Goal: Task Accomplishment & Management: Use online tool/utility

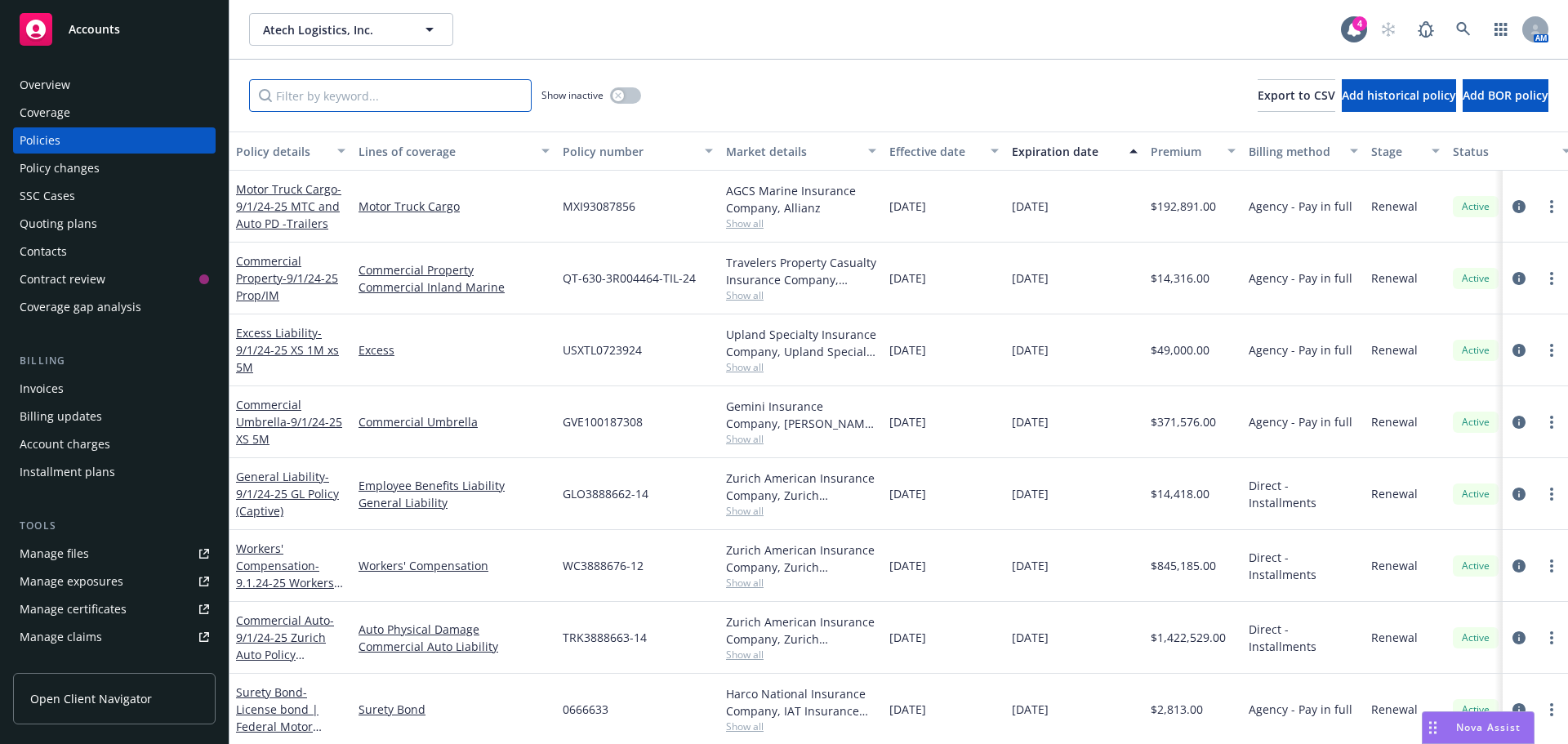
click at [334, 104] on input "Filter by keyword..." at bounding box center [390, 95] width 282 height 33
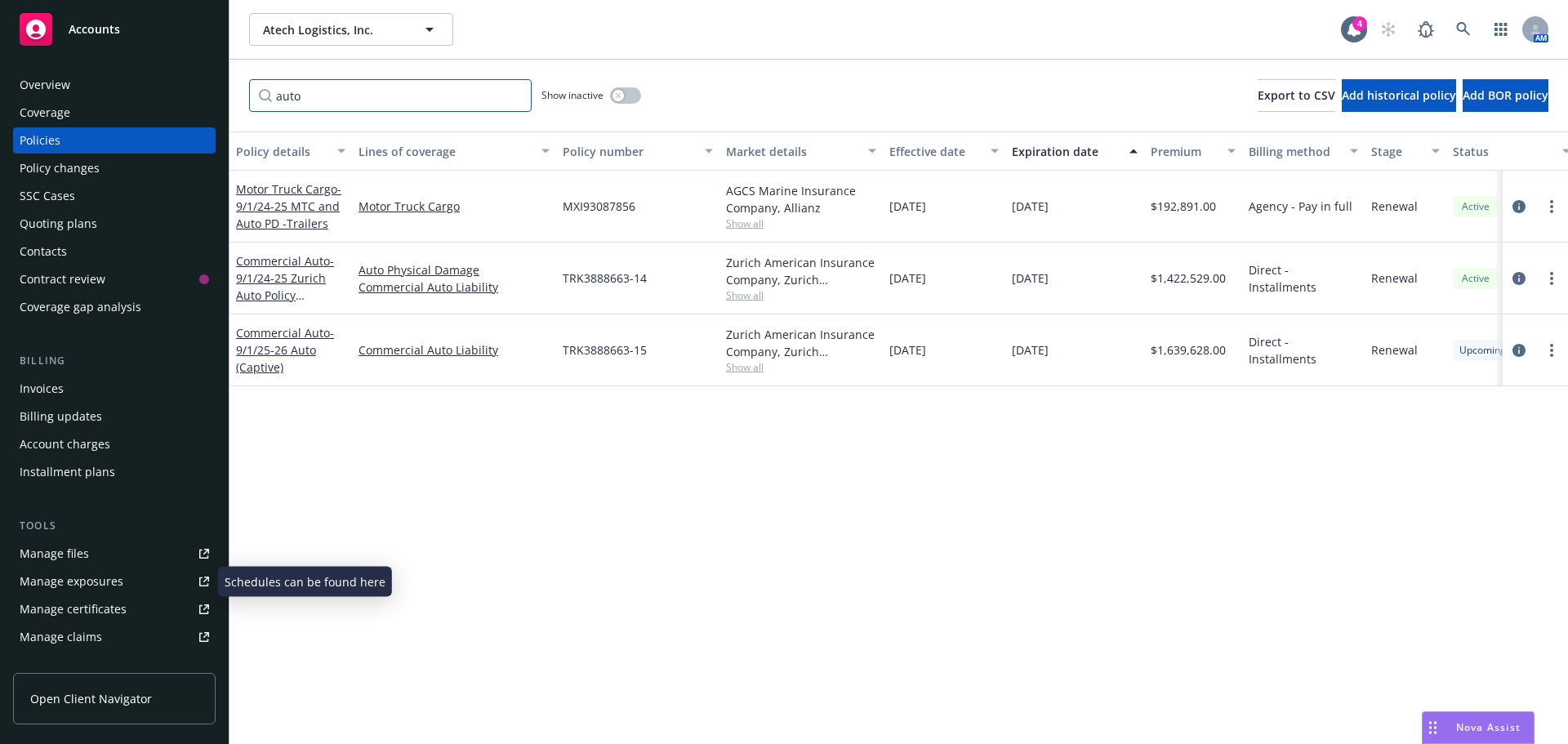
type input "auto"
click at [72, 586] on div "Manage exposures" at bounding box center [71, 582] width 103 height 26
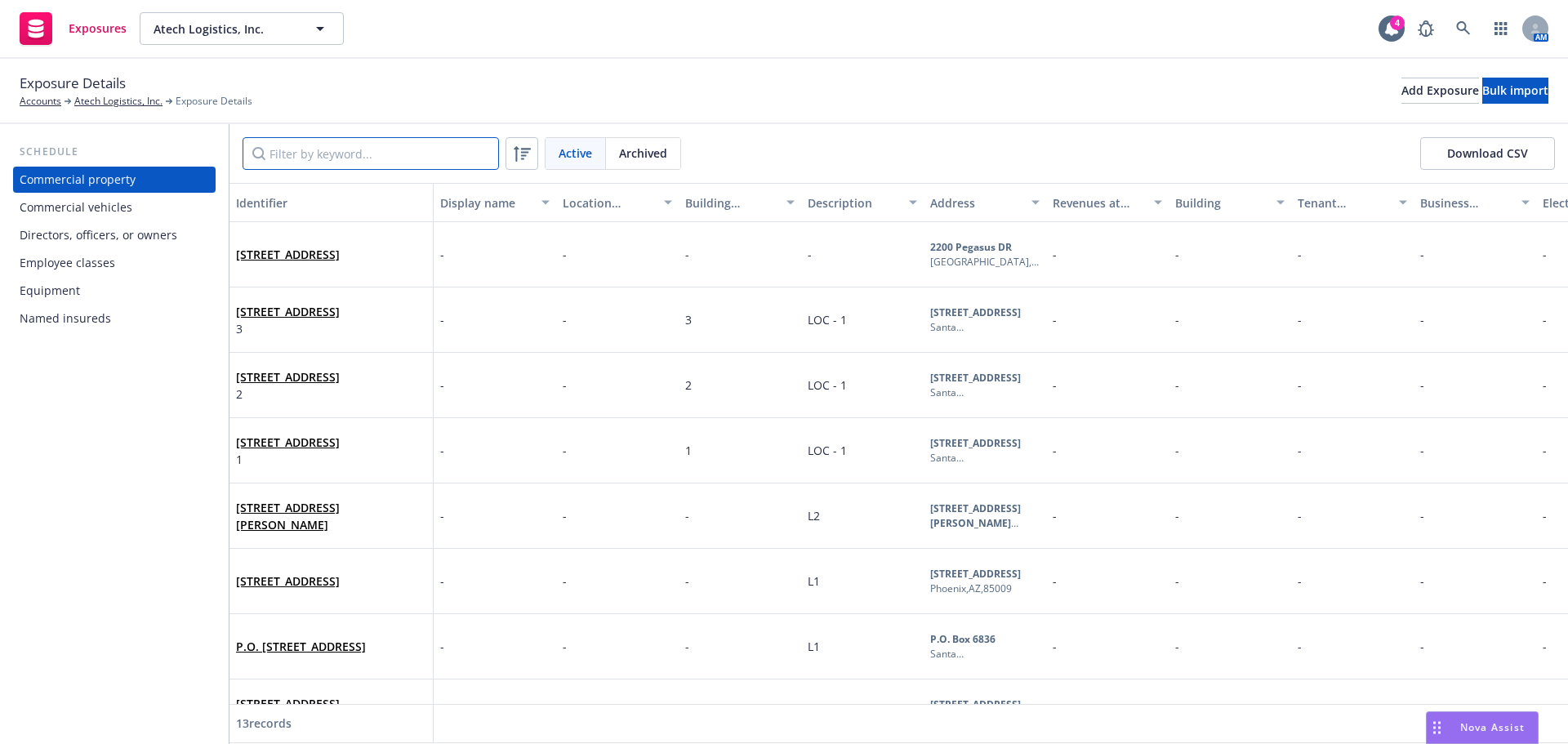
click at [313, 154] on input "Filter by keyword..." at bounding box center [370, 154] width 256 height 33
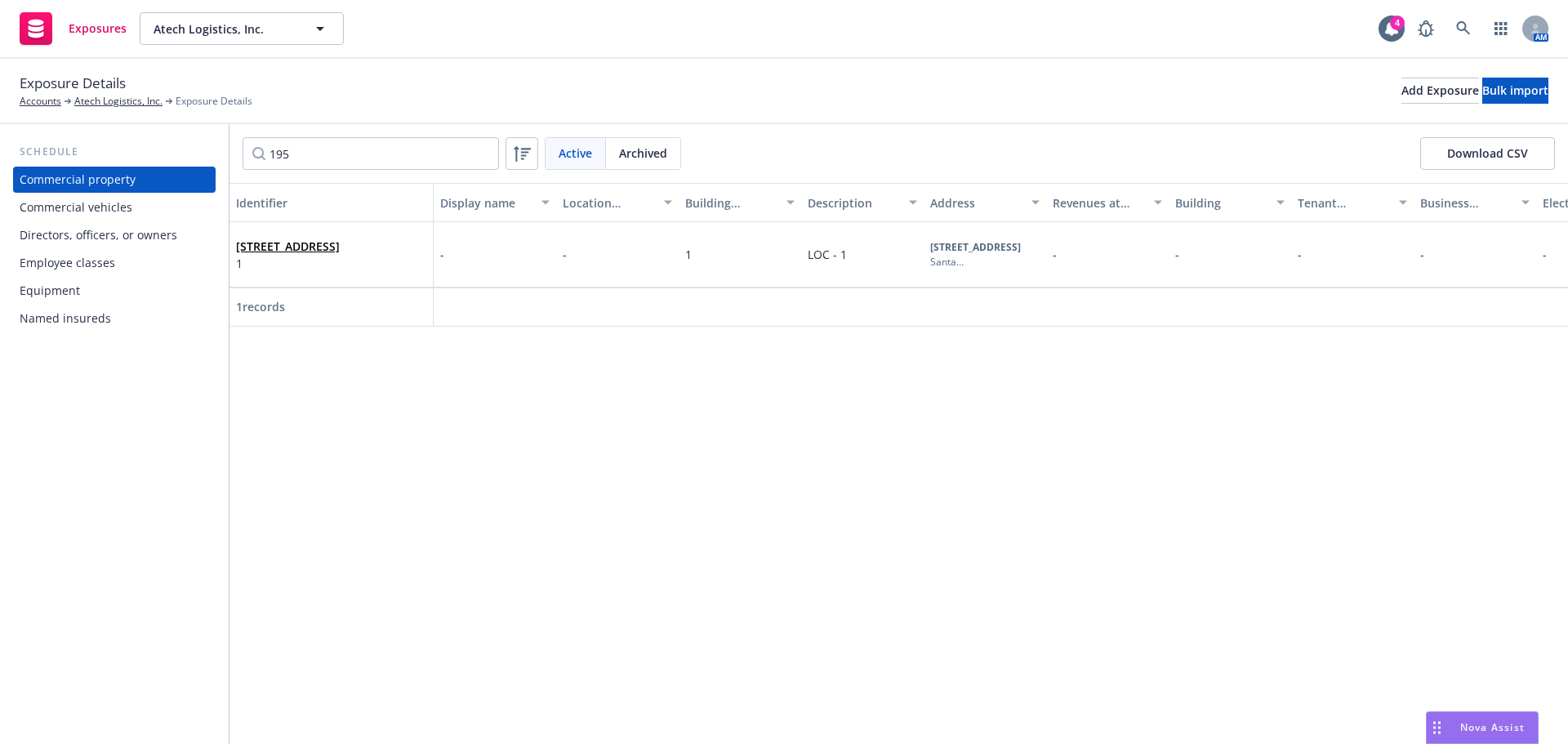
click at [113, 211] on div "Commercial vehicles" at bounding box center [76, 207] width 113 height 26
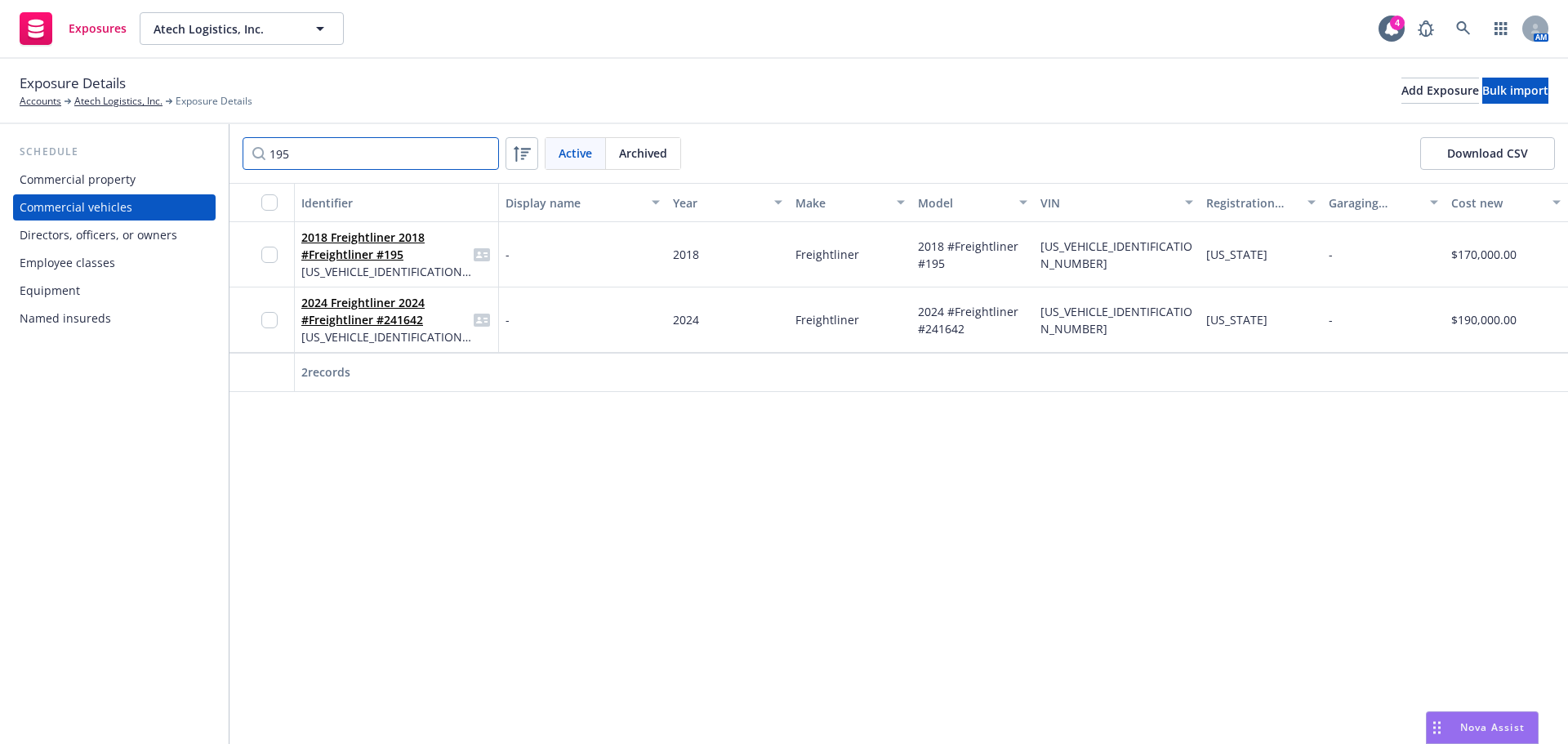
drag, startPoint x: 300, startPoint y: 155, endPoint x: 231, endPoint y: 142, distance: 70.2
click at [231, 158] on div "195 Active Archived Download CSV" at bounding box center [898, 154] width 1338 height 59
click at [267, 254] on input "checkbox" at bounding box center [269, 254] width 16 height 16
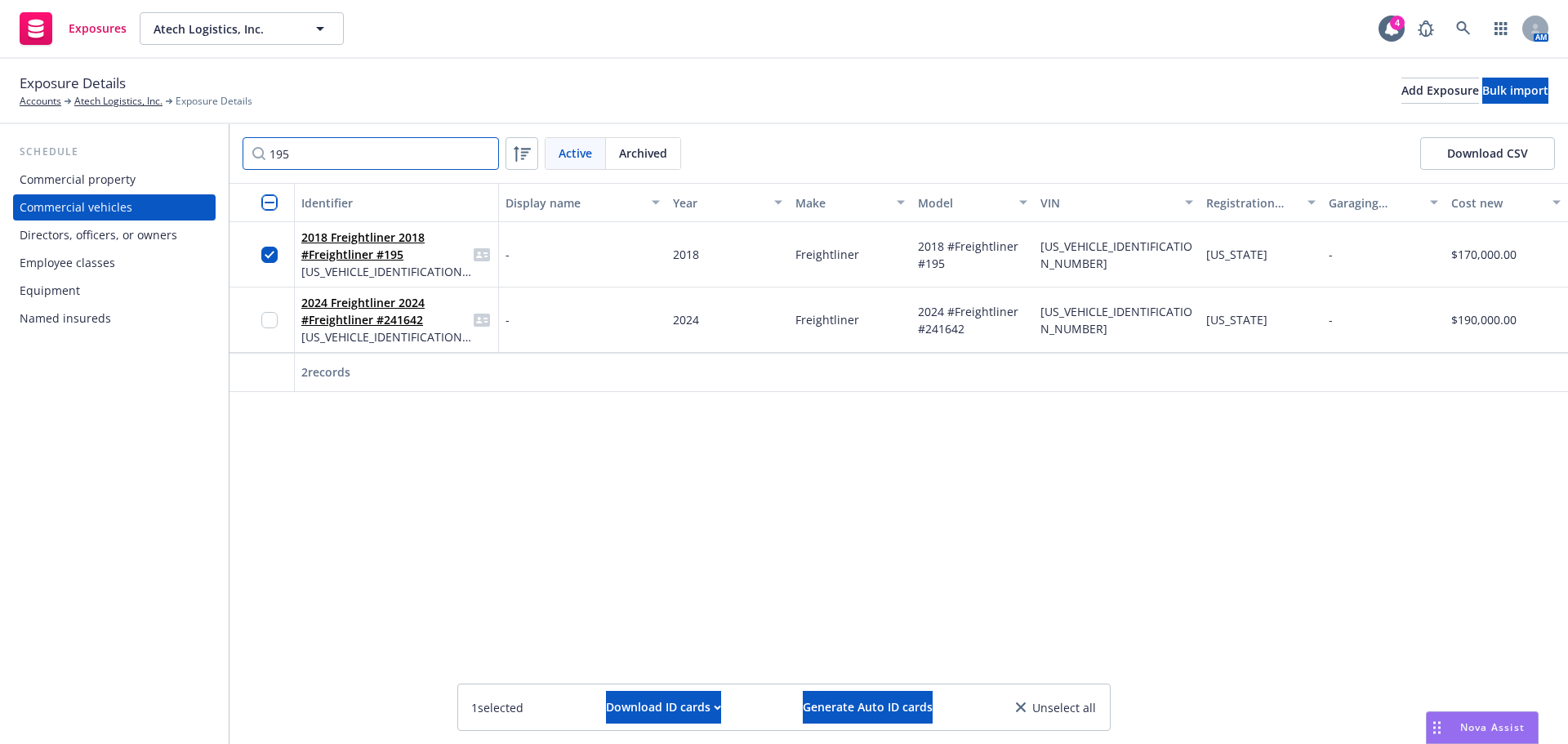
drag, startPoint x: 298, startPoint y: 158, endPoint x: 267, endPoint y: 156, distance: 31.1
click at [267, 156] on input "195" at bounding box center [370, 154] width 256 height 33
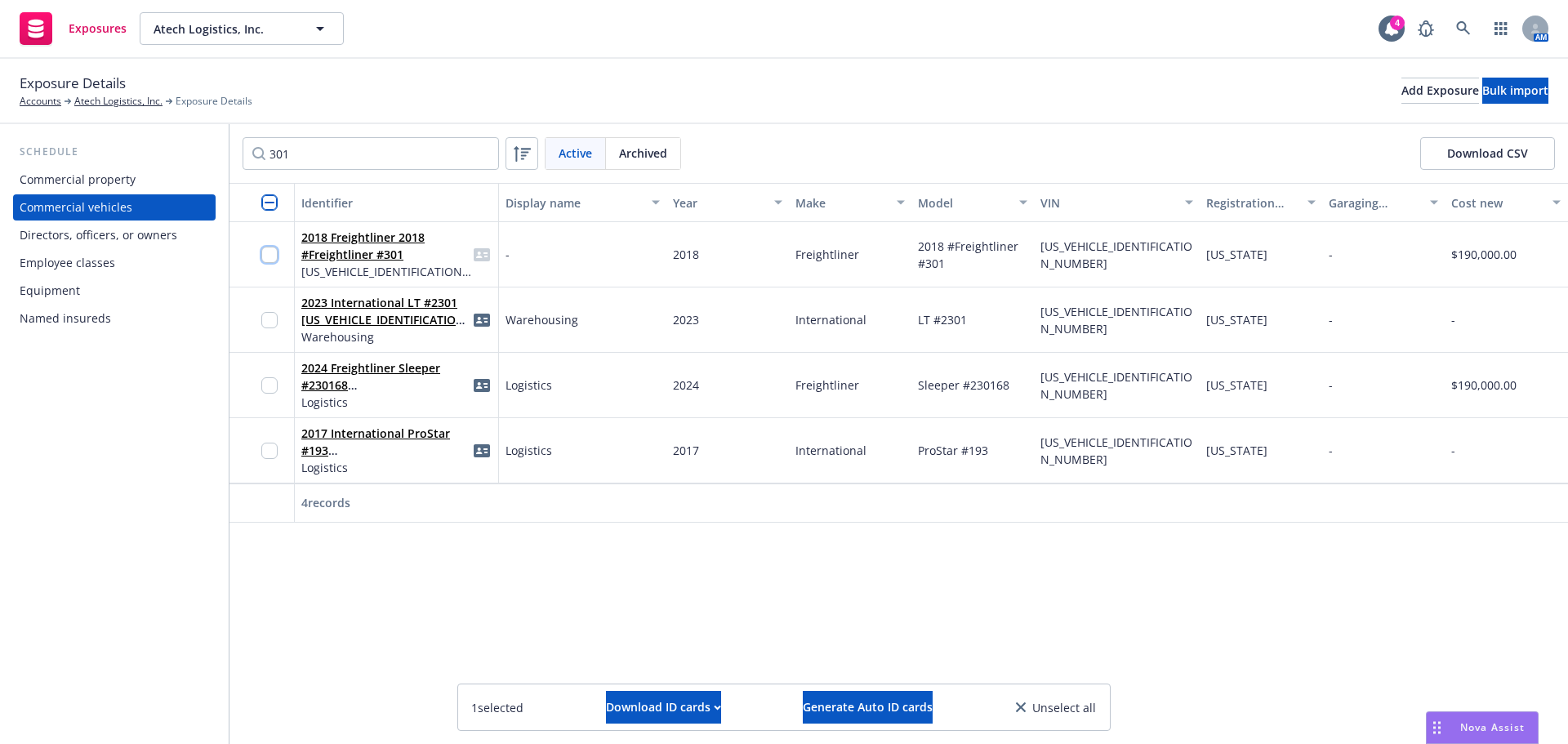
click at [263, 251] on input "checkbox" at bounding box center [269, 254] width 16 height 16
drag, startPoint x: 299, startPoint y: 161, endPoint x: 169, endPoint y: 143, distance: 131.2
click at [169, 143] on div "Schedule Commercial property Commercial vehicles Directors, officers, or owners…" at bounding box center [784, 434] width 1568 height 620
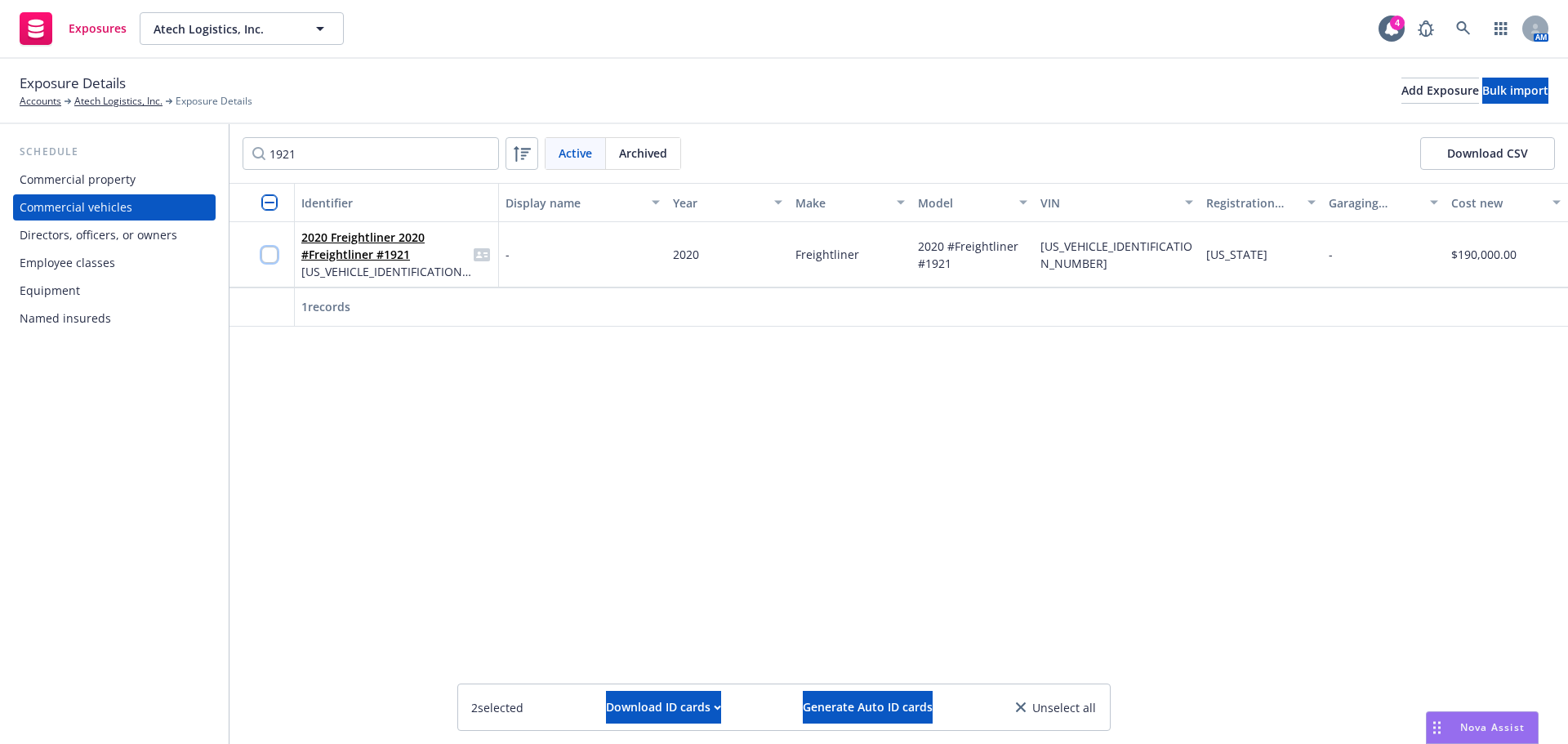
click at [270, 254] on input "checkbox" at bounding box center [269, 254] width 16 height 16
drag, startPoint x: 313, startPoint y: 154, endPoint x: 215, endPoint y: 137, distance: 99.5
click at [215, 137] on div "Schedule Commercial property Commercial vehicles Directors, officers, or owners…" at bounding box center [784, 434] width 1568 height 620
type input "2306"
click at [277, 256] on input "checkbox" at bounding box center [269, 254] width 16 height 16
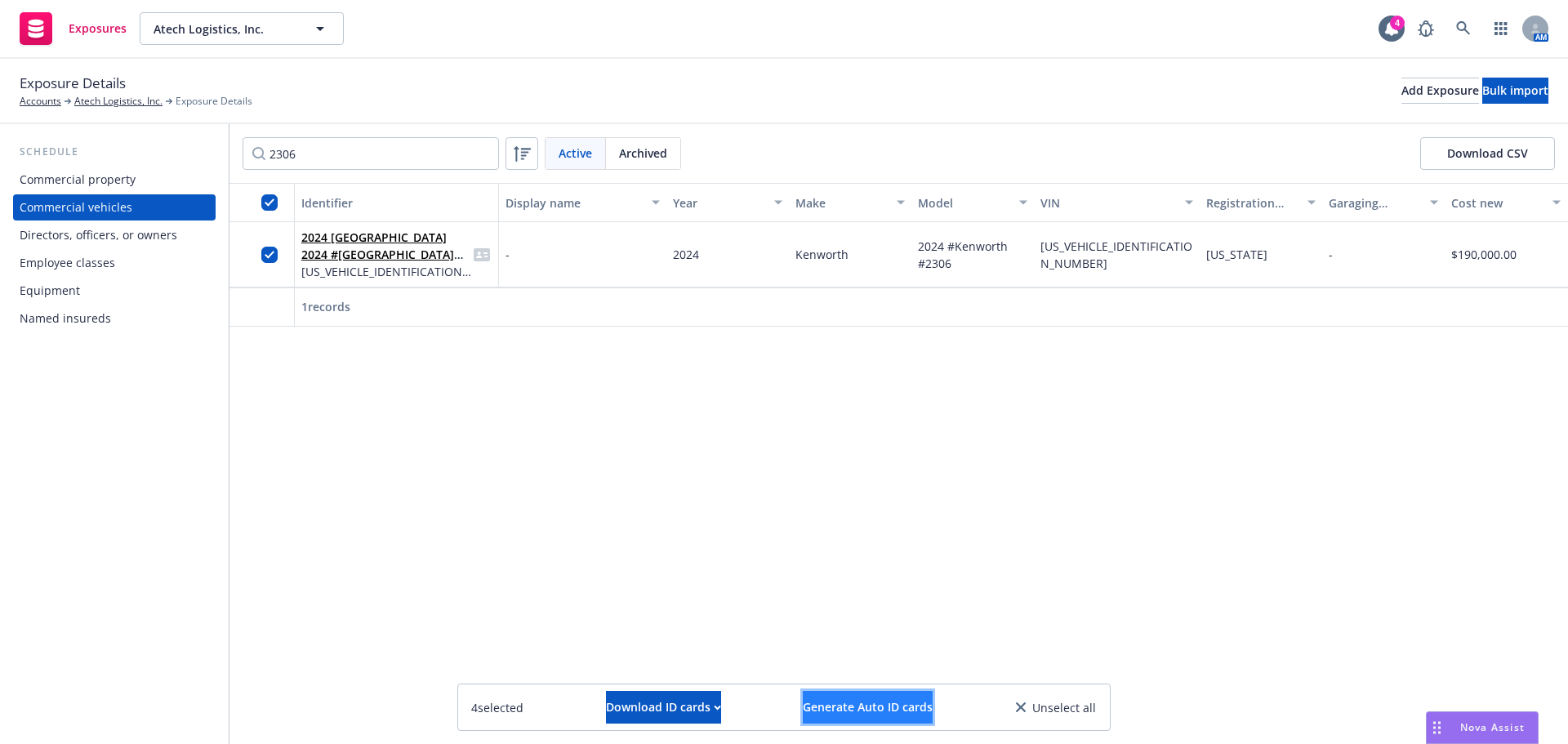
click at [932, 708] on span "Generate Auto ID cards" at bounding box center [868, 707] width 130 height 16
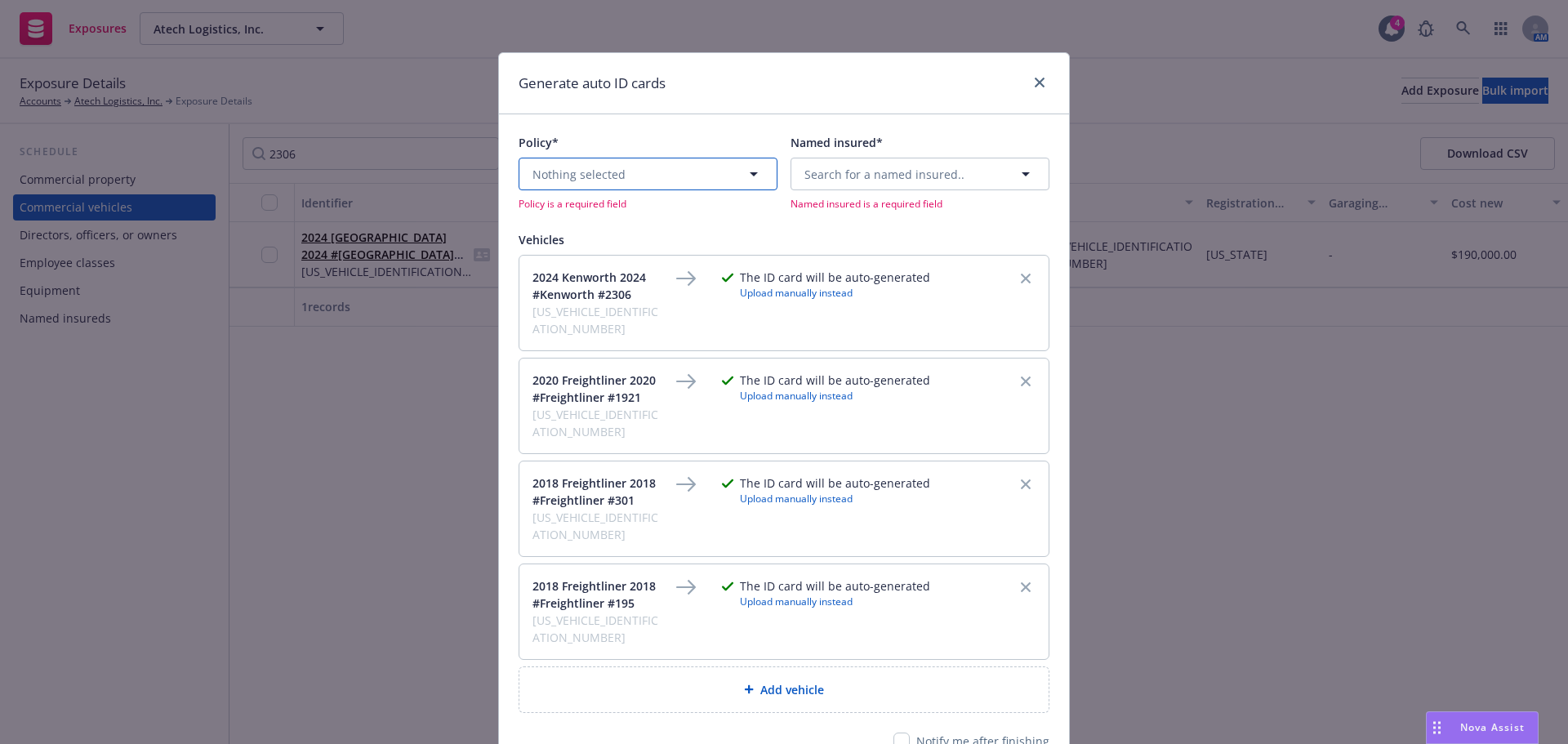
click at [620, 178] on button "Nothing selected" at bounding box center [648, 174] width 259 height 33
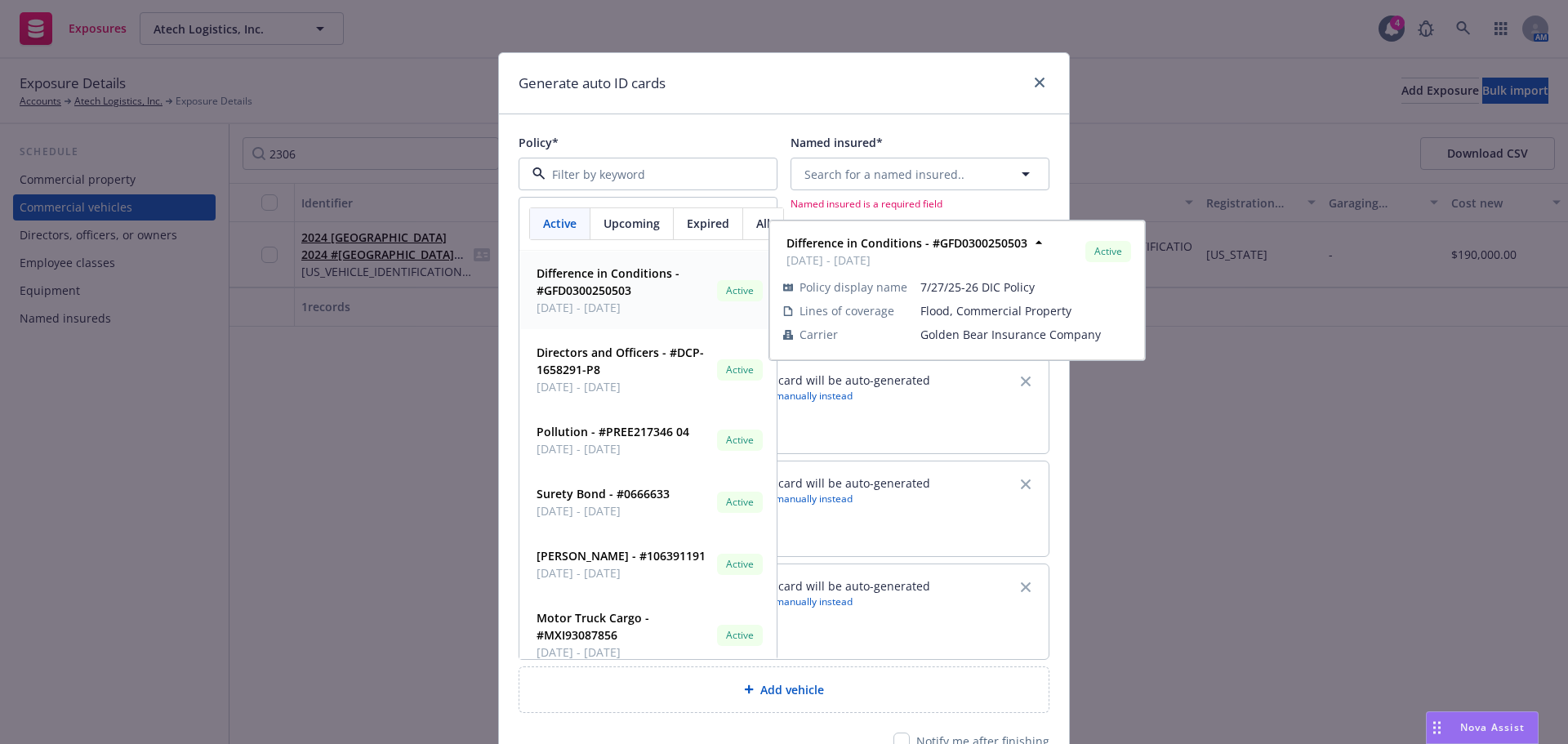
click at [630, 221] on span "Upcoming" at bounding box center [631, 223] width 56 height 17
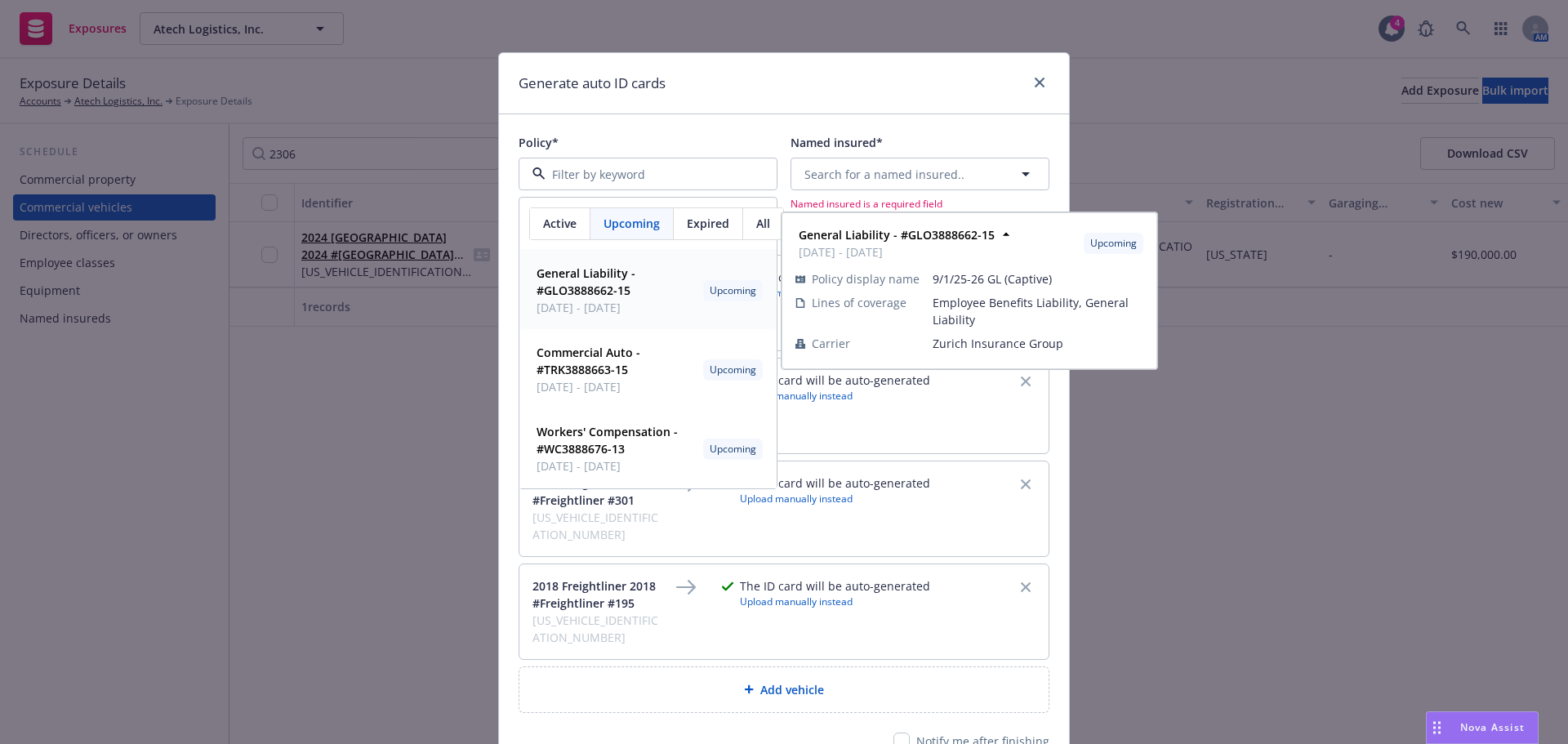
click at [574, 280] on strong "General Liability - #GLO3888662-15" at bounding box center [586, 282] width 99 height 33
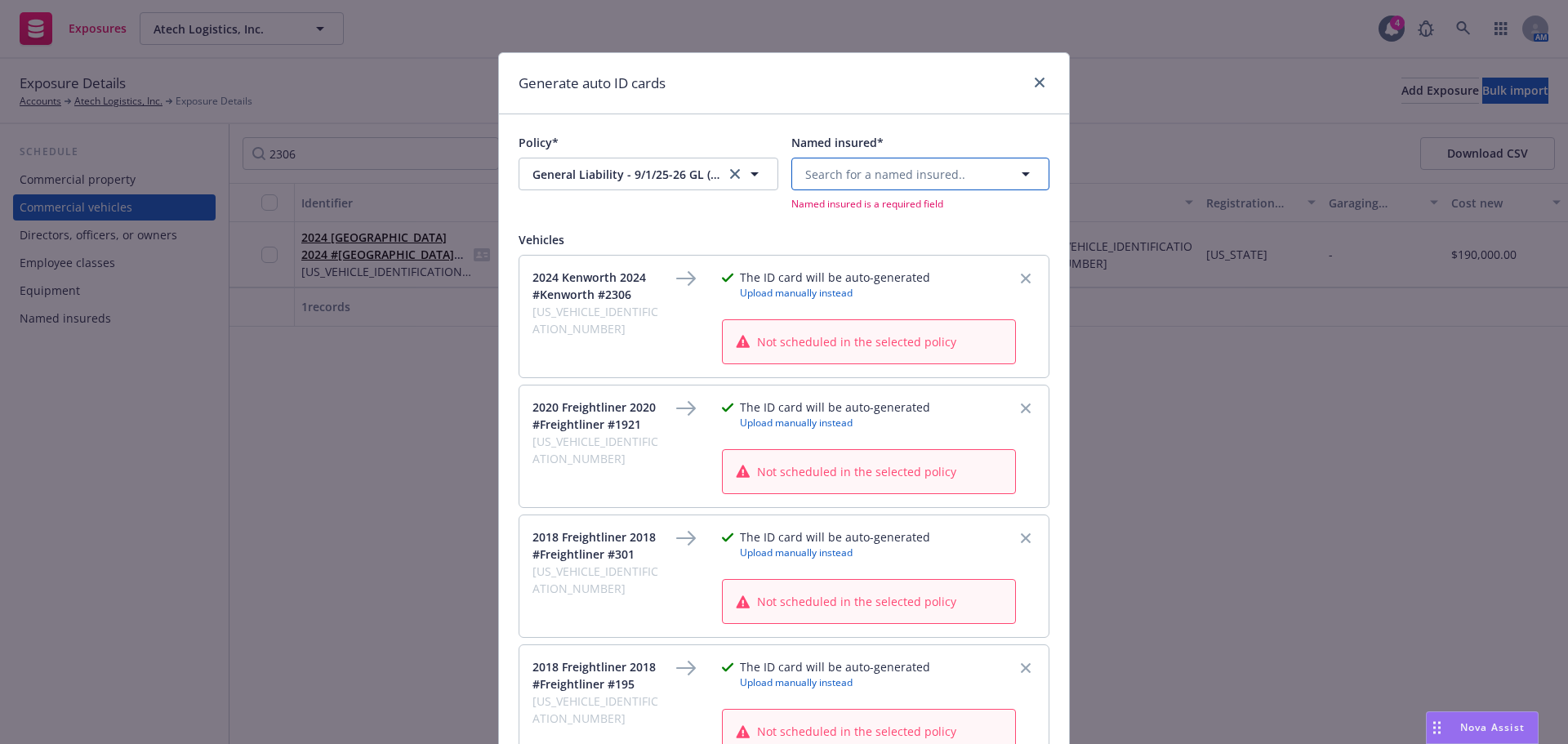
click at [843, 177] on span "Search for a named insured.." at bounding box center [885, 174] width 160 height 17
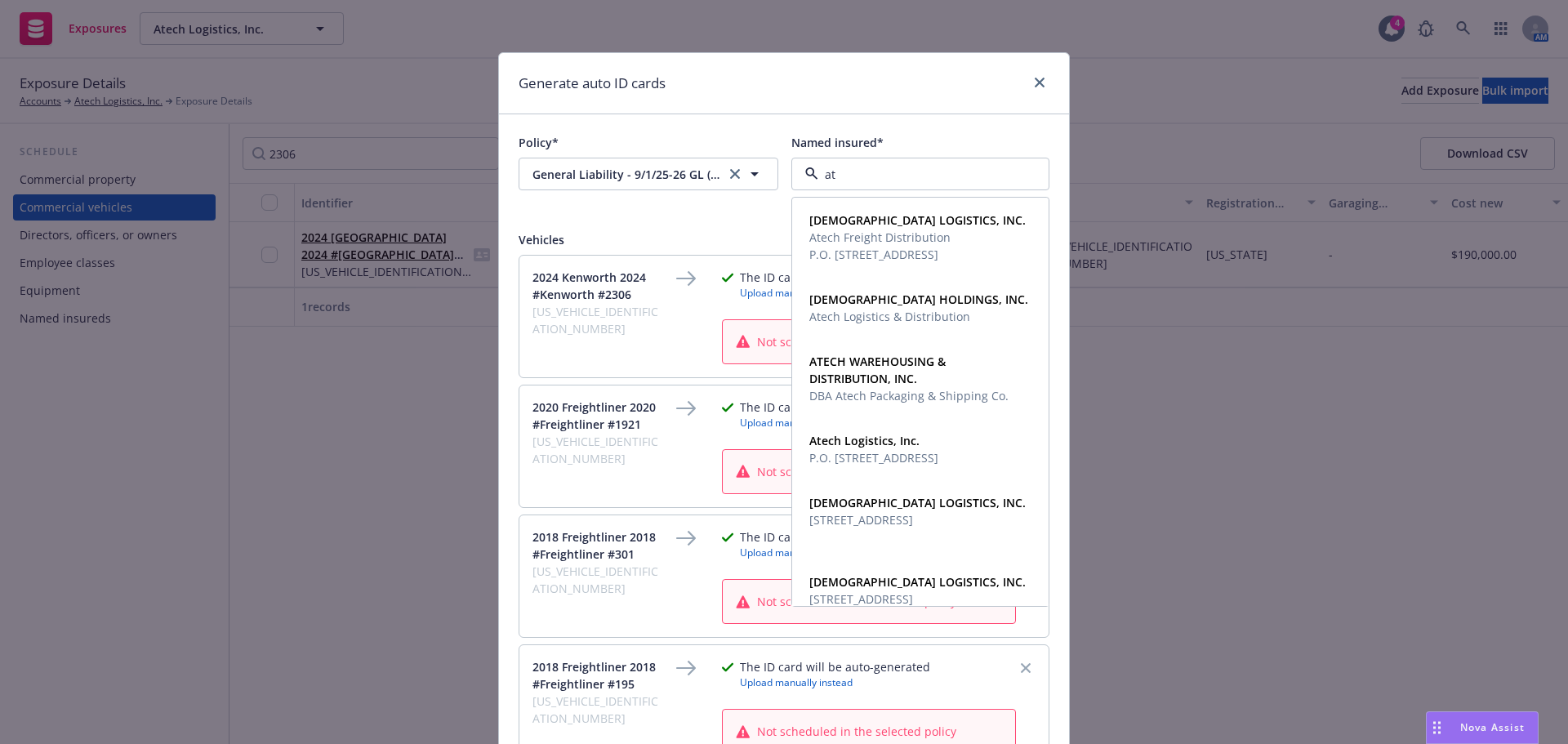
type input "ate"
click at [845, 446] on strong "Atech Logistics, Inc." at bounding box center [864, 440] width 110 height 16
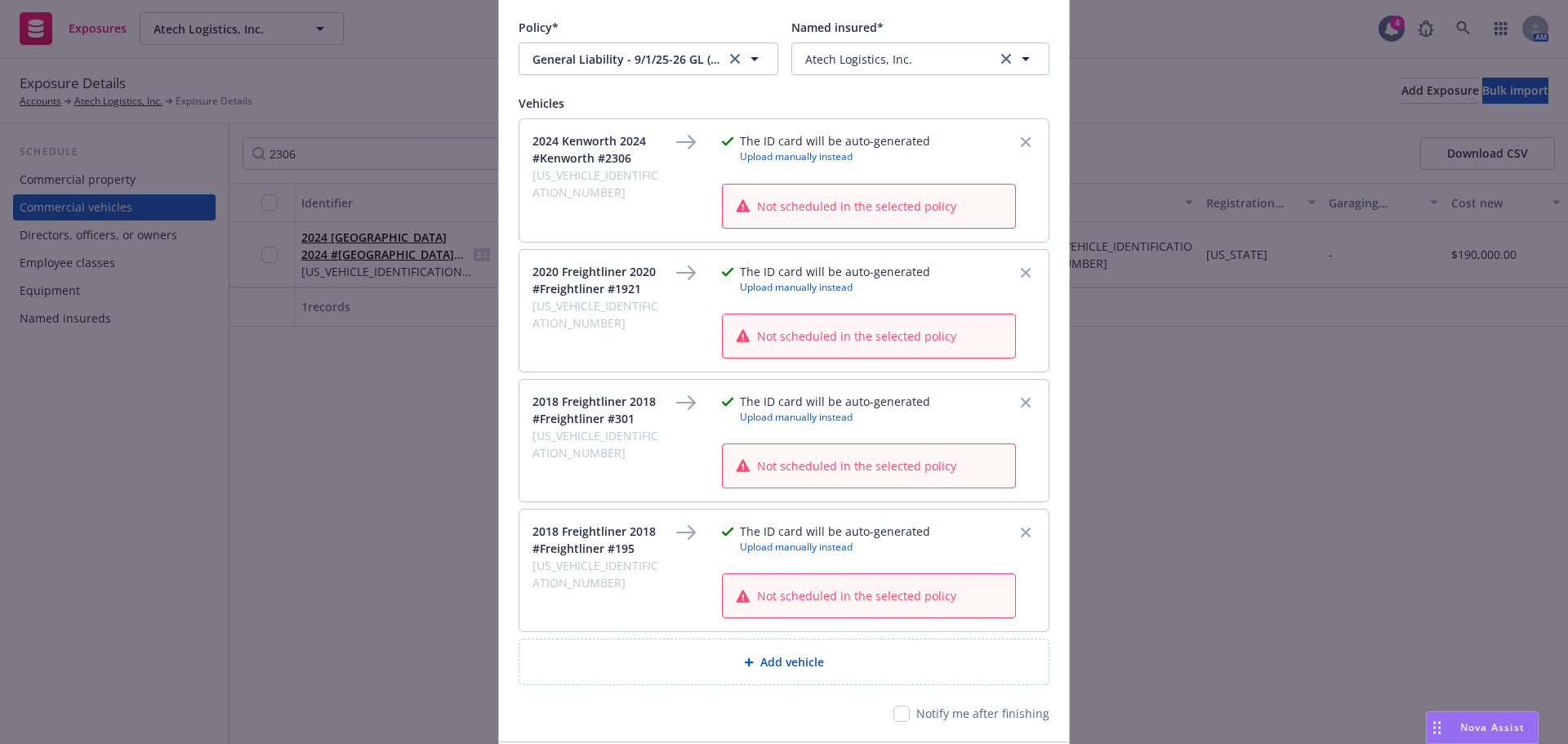
scroll to position [239, 0]
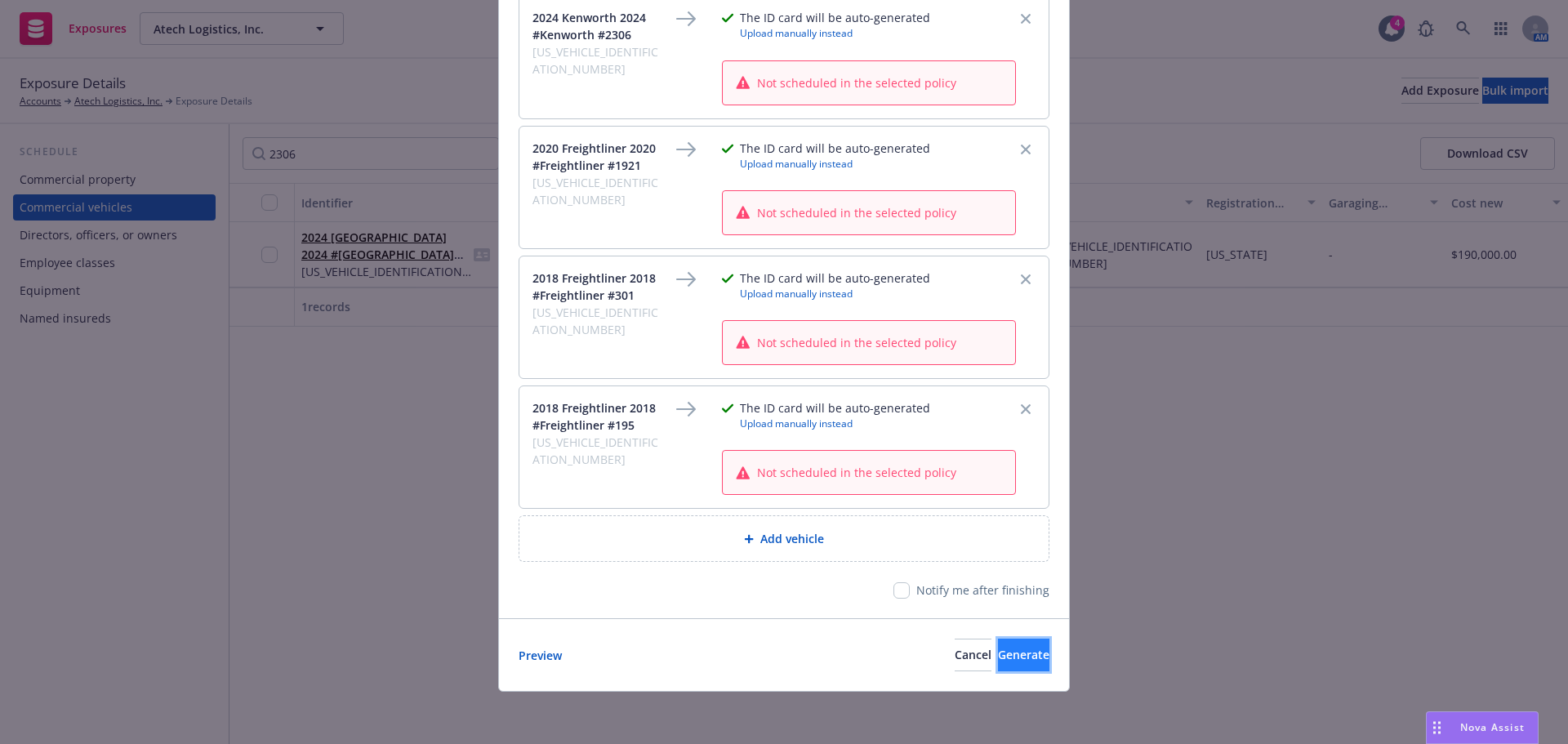
click at [998, 646] on button "Generate" at bounding box center [1023, 655] width 51 height 33
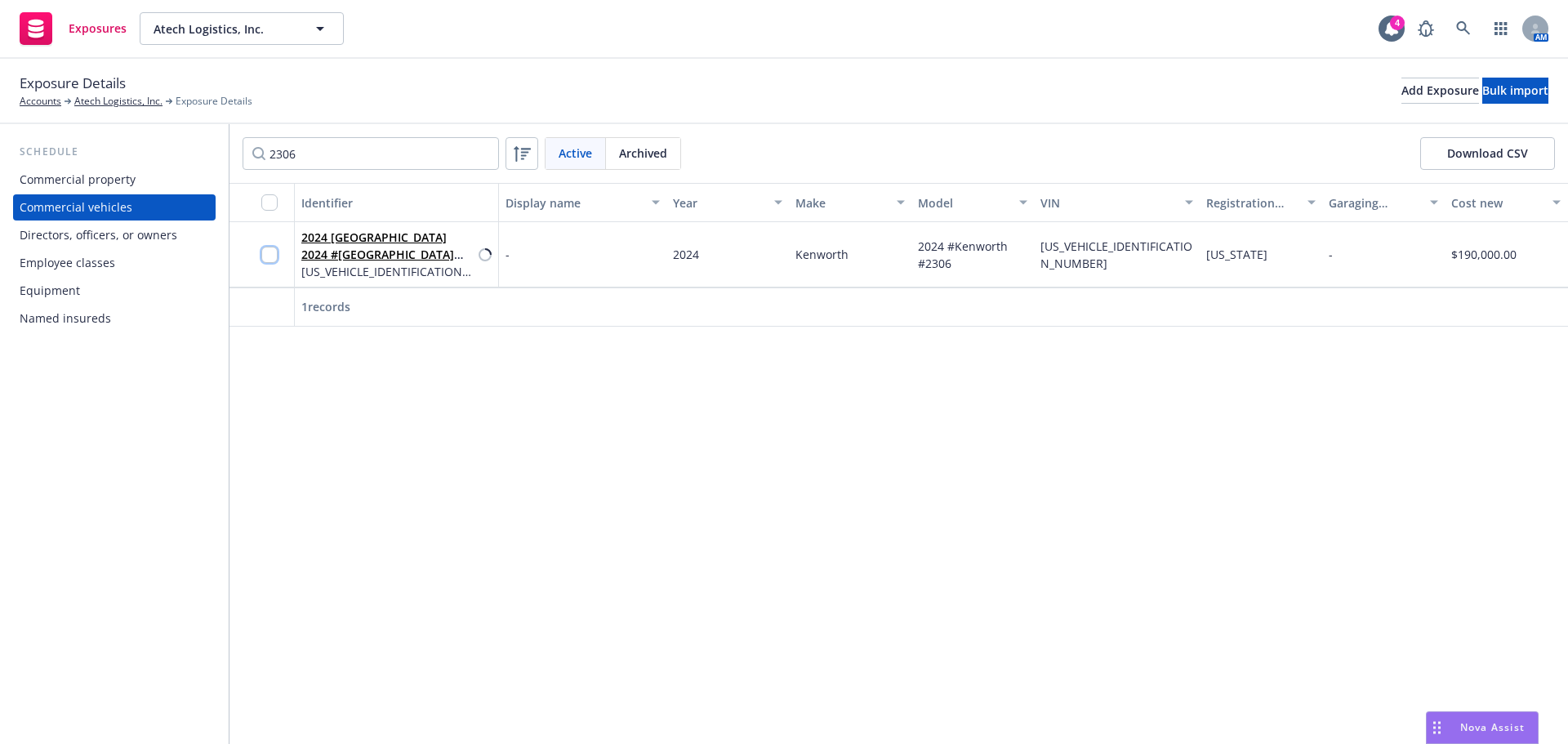
click at [272, 257] on input "checkbox" at bounding box center [269, 254] width 16 height 16
